Goal: Task Accomplishment & Management: Manage account settings

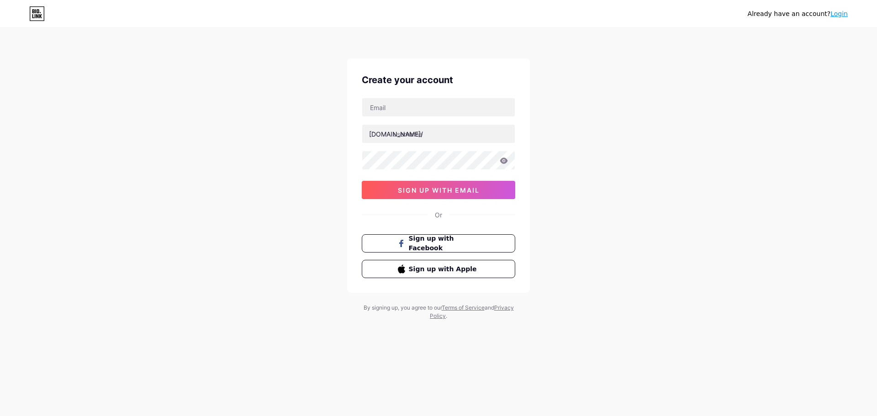
click at [415, 117] on div "[DOMAIN_NAME]/ 0cAFcWeA4wzpdeSaanepLrlbAYDlbST_V4sWljlV0hDyNjB_TSQcDPXaTsA5A2jE…" at bounding box center [438, 148] width 153 height 101
click at [433, 111] on input "text" at bounding box center [438, 107] width 153 height 18
type input "[EMAIL_ADDRESS][DOMAIN_NAME]"
click at [844, 12] on link "Login" at bounding box center [838, 13] width 17 height 7
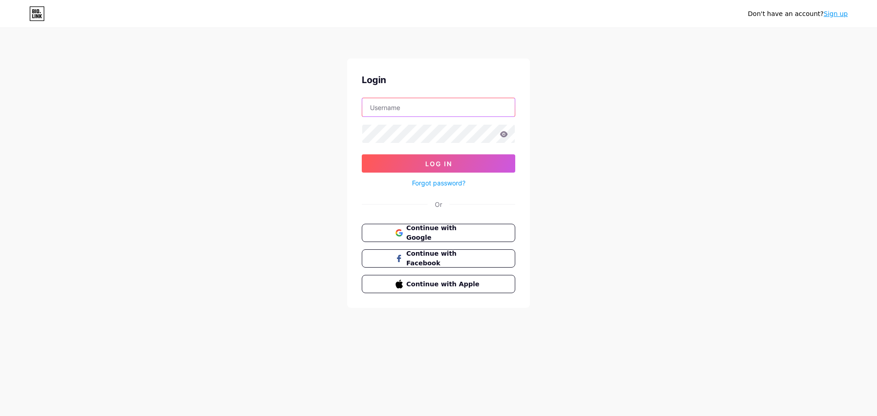
type input "[EMAIL_ADDRESS][DOMAIN_NAME]"
click at [434, 164] on span "Log In" at bounding box center [438, 164] width 27 height 8
